Goal: Find specific page/section: Find specific page/section

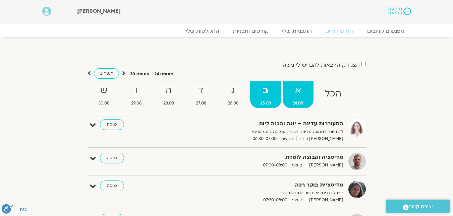
click at [298, 102] on span "24.08" at bounding box center [297, 103] width 31 height 7
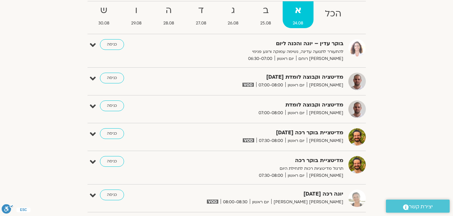
scroll to position [67, 0]
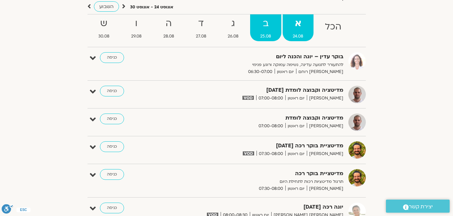
click at [268, 40] on span "25.08" at bounding box center [265, 36] width 31 height 7
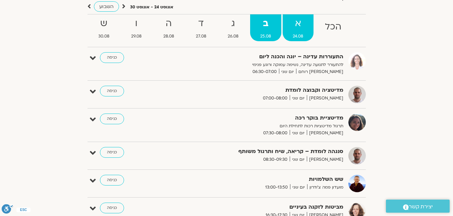
click at [299, 36] on span "24.08" at bounding box center [297, 36] width 31 height 7
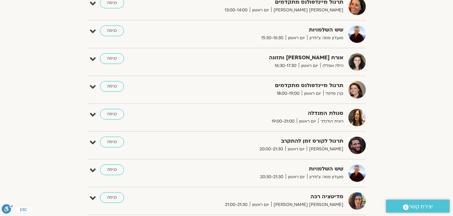
scroll to position [469, 0]
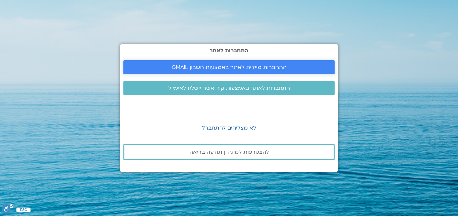
click at [247, 67] on span "התחברות מיידית לאתר באמצעות חשבון GMAIL" at bounding box center [228, 67] width 115 height 6
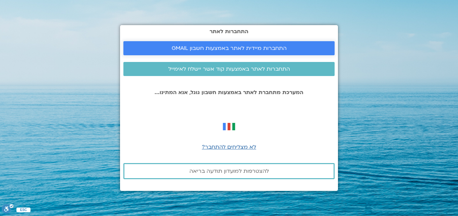
click at [253, 50] on span "התחברות מיידית לאתר באמצעות חשבון GMAIL" at bounding box center [228, 48] width 115 height 6
click at [232, 49] on span "התחברות מיידית לאתר באמצעות חשבון GMAIL" at bounding box center [228, 48] width 115 height 6
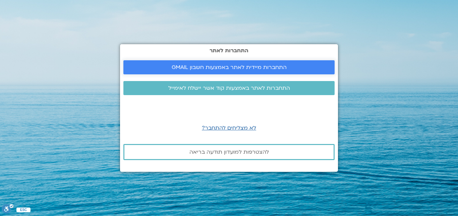
click at [235, 66] on span "התחברות מיידית לאתר באמצעות חשבון GMAIL" at bounding box center [228, 67] width 115 height 6
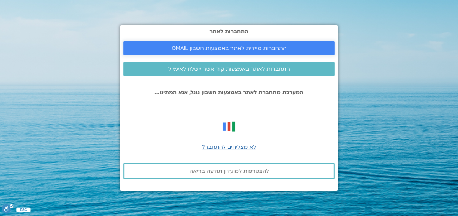
click at [237, 49] on span "התחברות מיידית לאתר באמצעות חשבון GMAIL" at bounding box center [228, 48] width 115 height 6
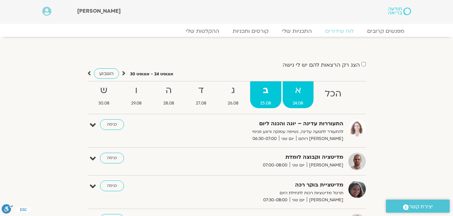
click at [297, 102] on span "24.08" at bounding box center [297, 103] width 31 height 7
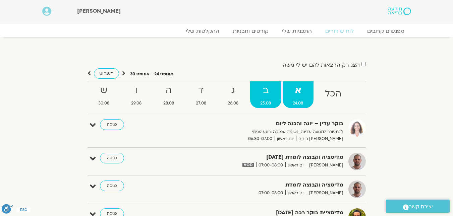
click at [261, 101] on span "25.08" at bounding box center [265, 103] width 31 height 7
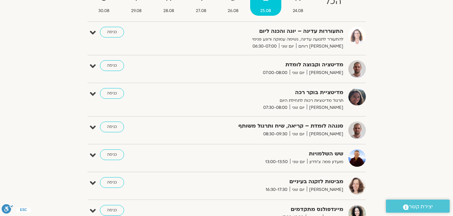
scroll to position [134, 0]
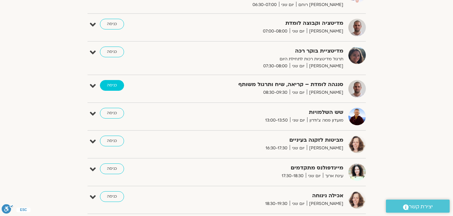
click at [111, 86] on link "כניסה" at bounding box center [112, 85] width 24 height 11
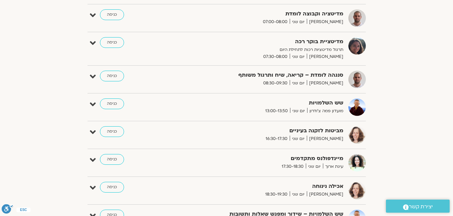
scroll to position [110, 0]
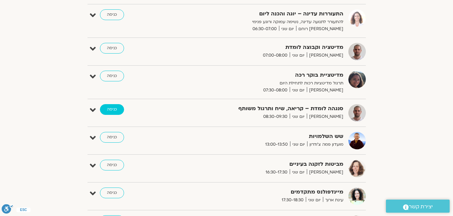
click at [116, 112] on link "כניסה" at bounding box center [112, 109] width 24 height 11
